Goal: Task Accomplishment & Management: Manage account settings

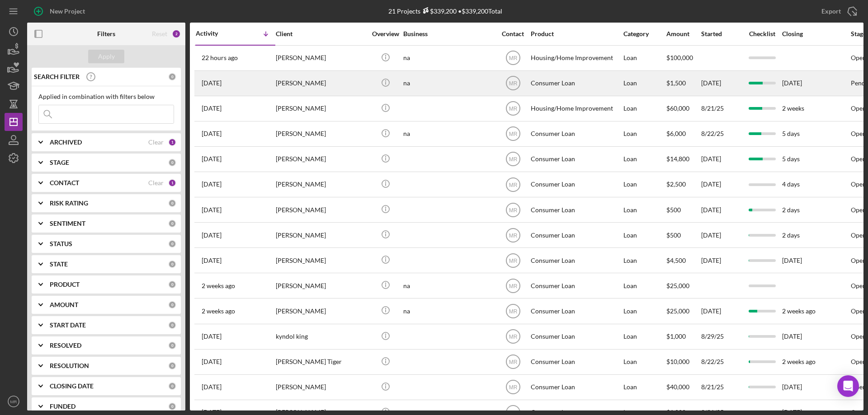
click at [334, 79] on div "[PERSON_NAME]" at bounding box center [321, 83] width 90 height 24
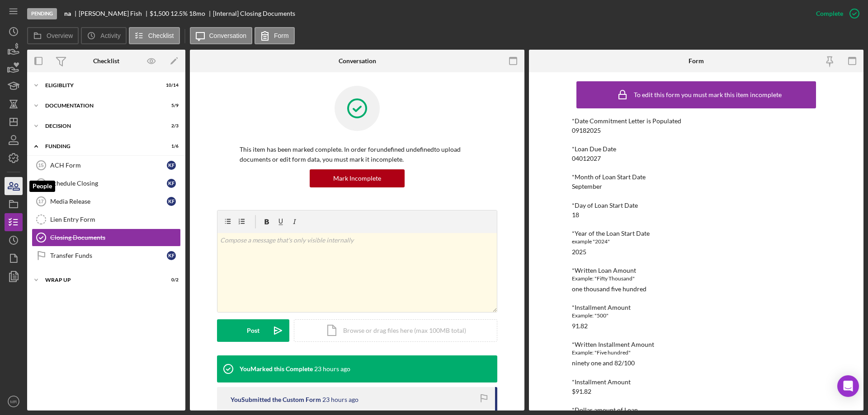
click at [12, 188] on icon "button" at bounding box center [13, 186] width 23 height 23
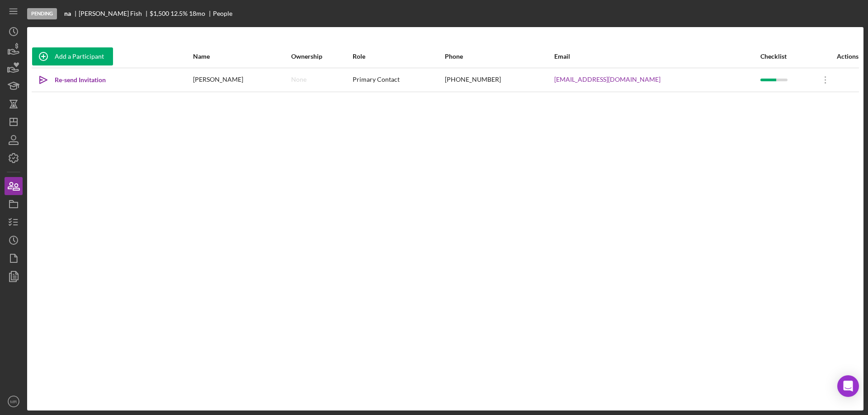
click at [440, 38] on div "Add a Participant Name Ownership Role Phone Email Checklist Actions Icon/icon-i…" at bounding box center [445, 219] width 836 height 384
